Goal: Check status

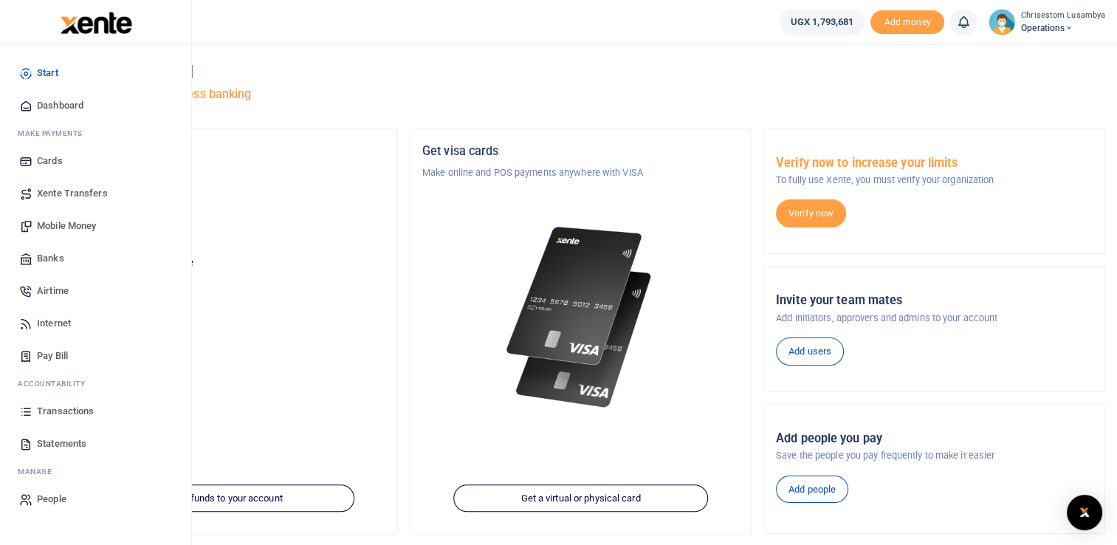
click at [86, 227] on span "Mobile Money" at bounding box center [66, 226] width 59 height 15
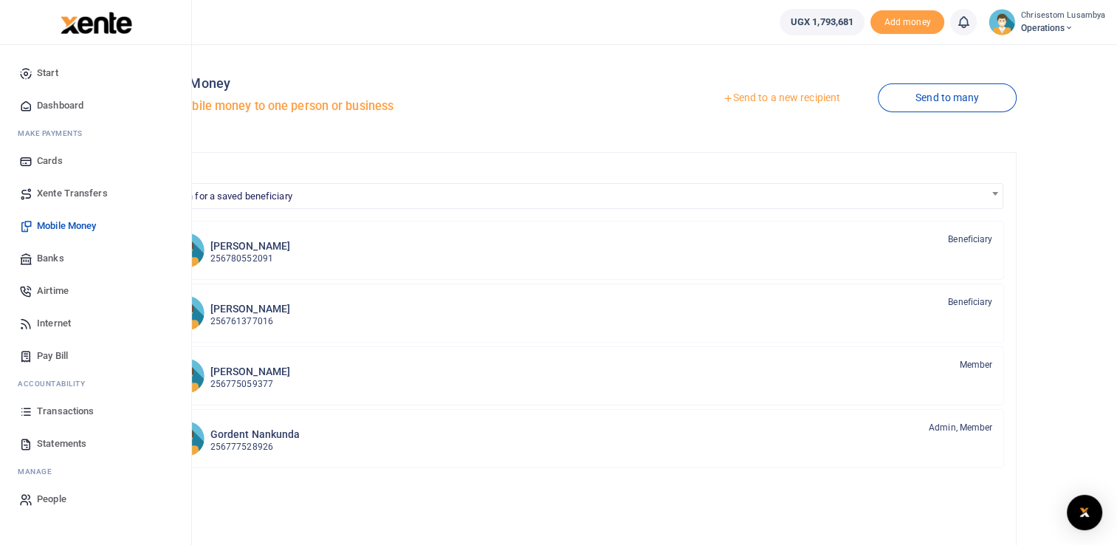
click at [47, 413] on span "Transactions" at bounding box center [65, 411] width 57 height 15
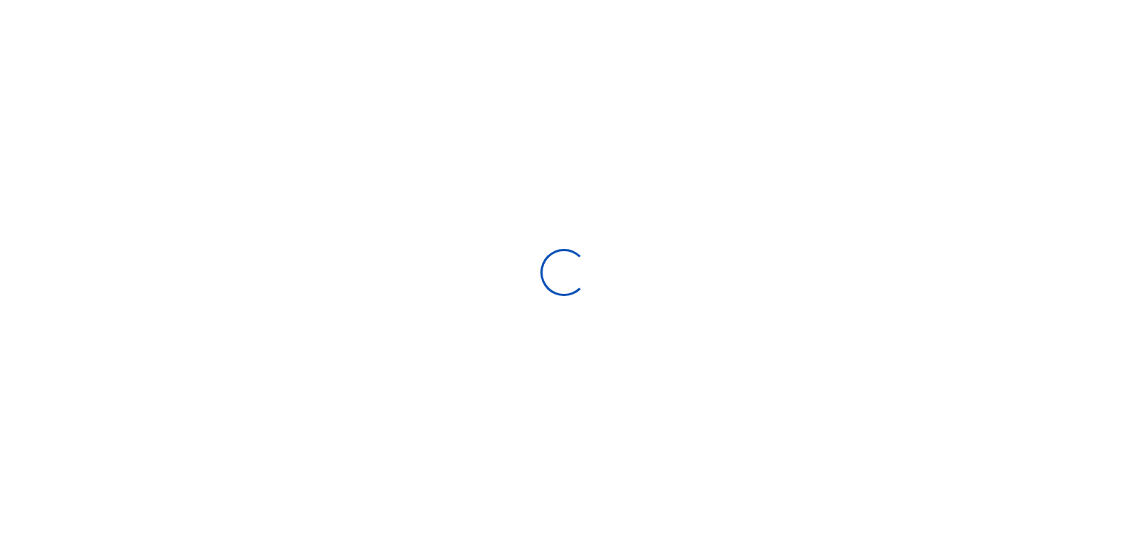
select select
type input "09/15/2025 - 10/14/2025"
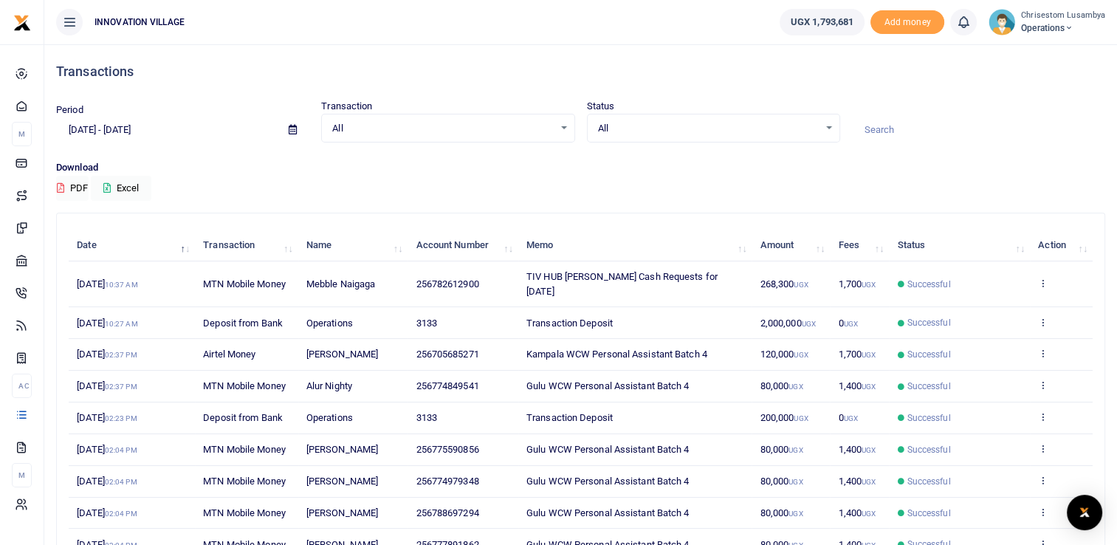
click at [915, 278] on span "Successful" at bounding box center [929, 284] width 44 height 13
click at [1043, 278] on icon at bounding box center [1043, 283] width 10 height 10
click at [988, 297] on link "View details" at bounding box center [988, 299] width 117 height 21
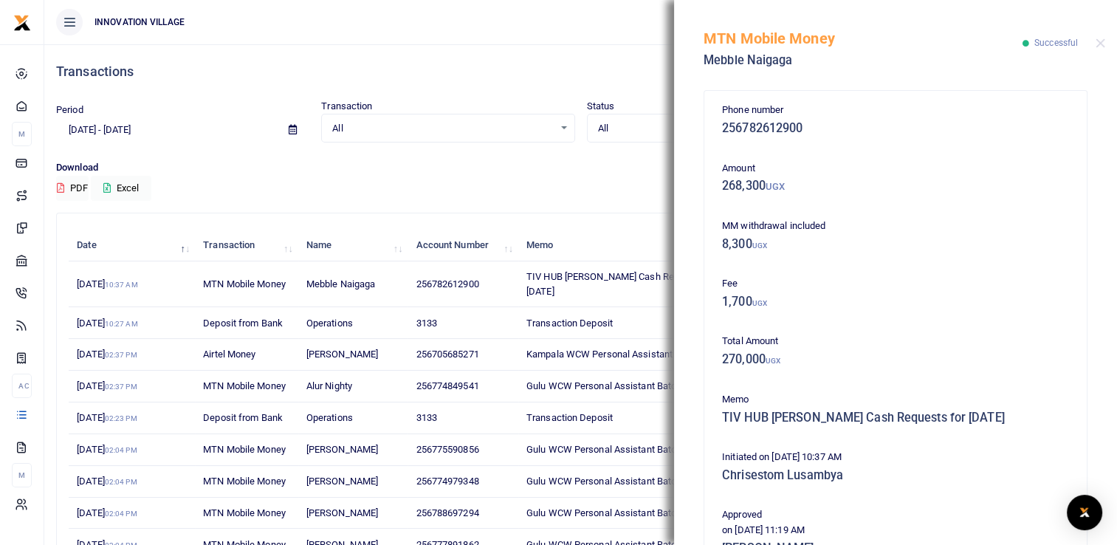
click at [428, 188] on div "Download PDF Excel" at bounding box center [580, 180] width 1049 height 41
